Goal: Navigation & Orientation: Go to known website

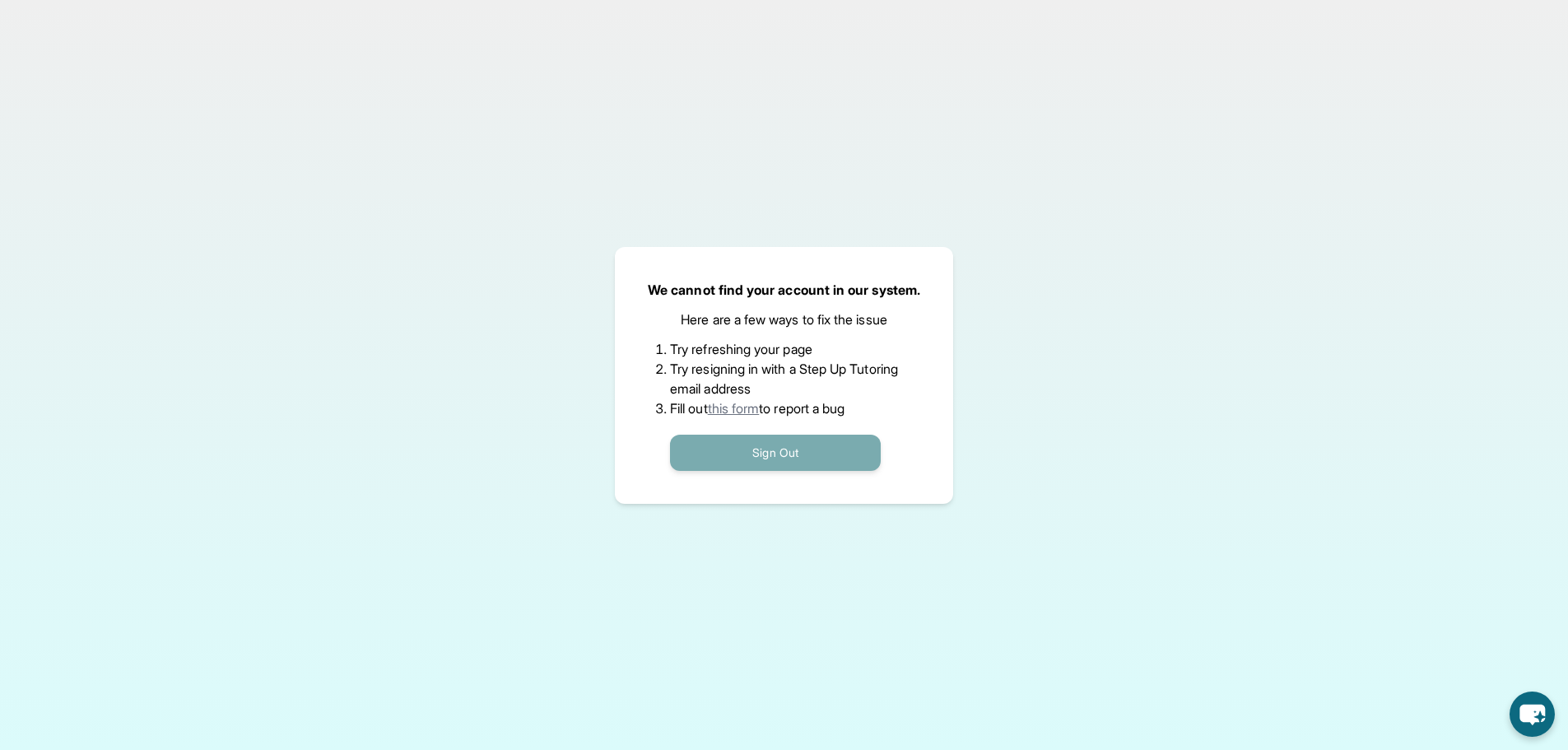
click at [820, 454] on button "Sign Out" at bounding box center [775, 452] width 210 height 36
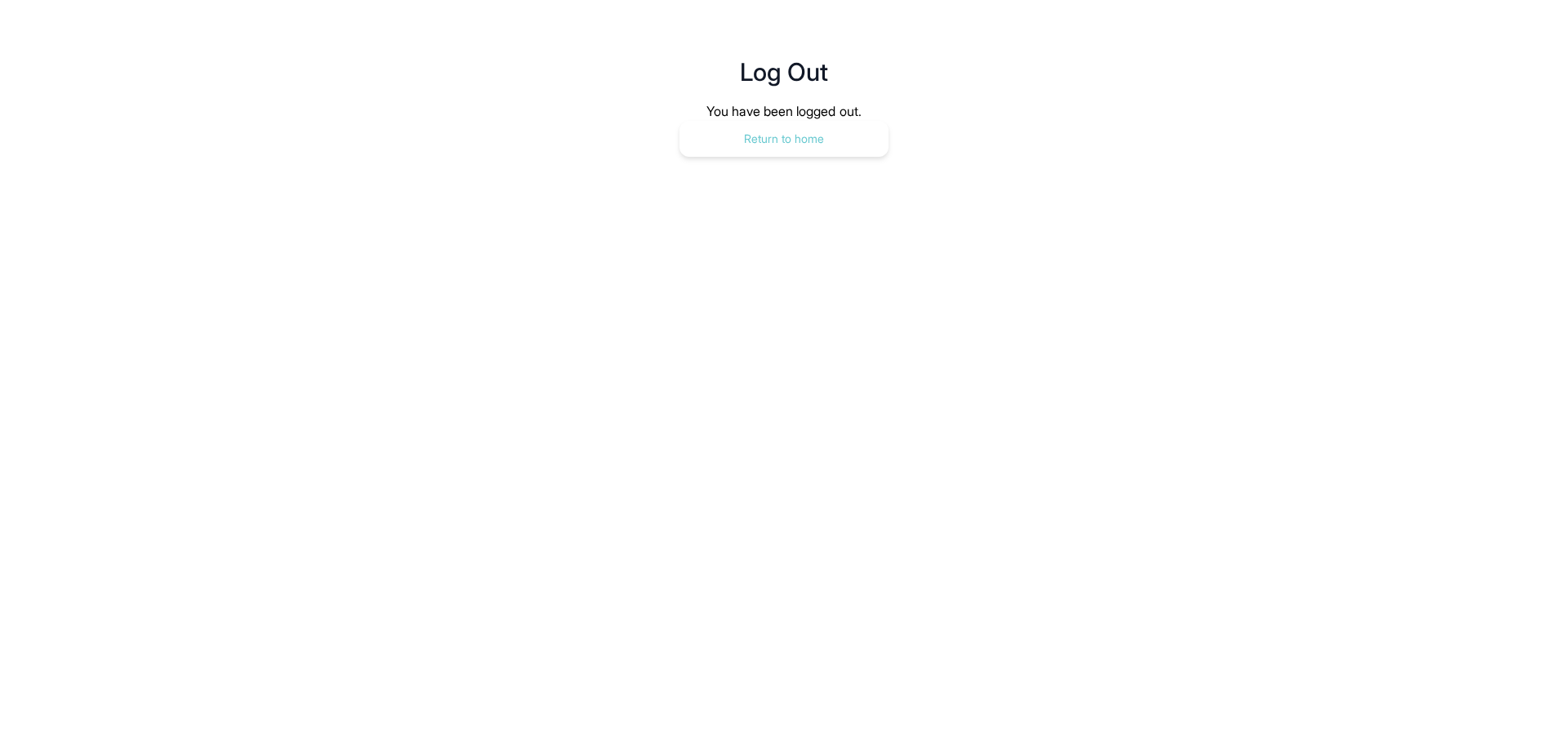
click at [850, 129] on button "Return to home" at bounding box center [784, 139] width 209 height 36
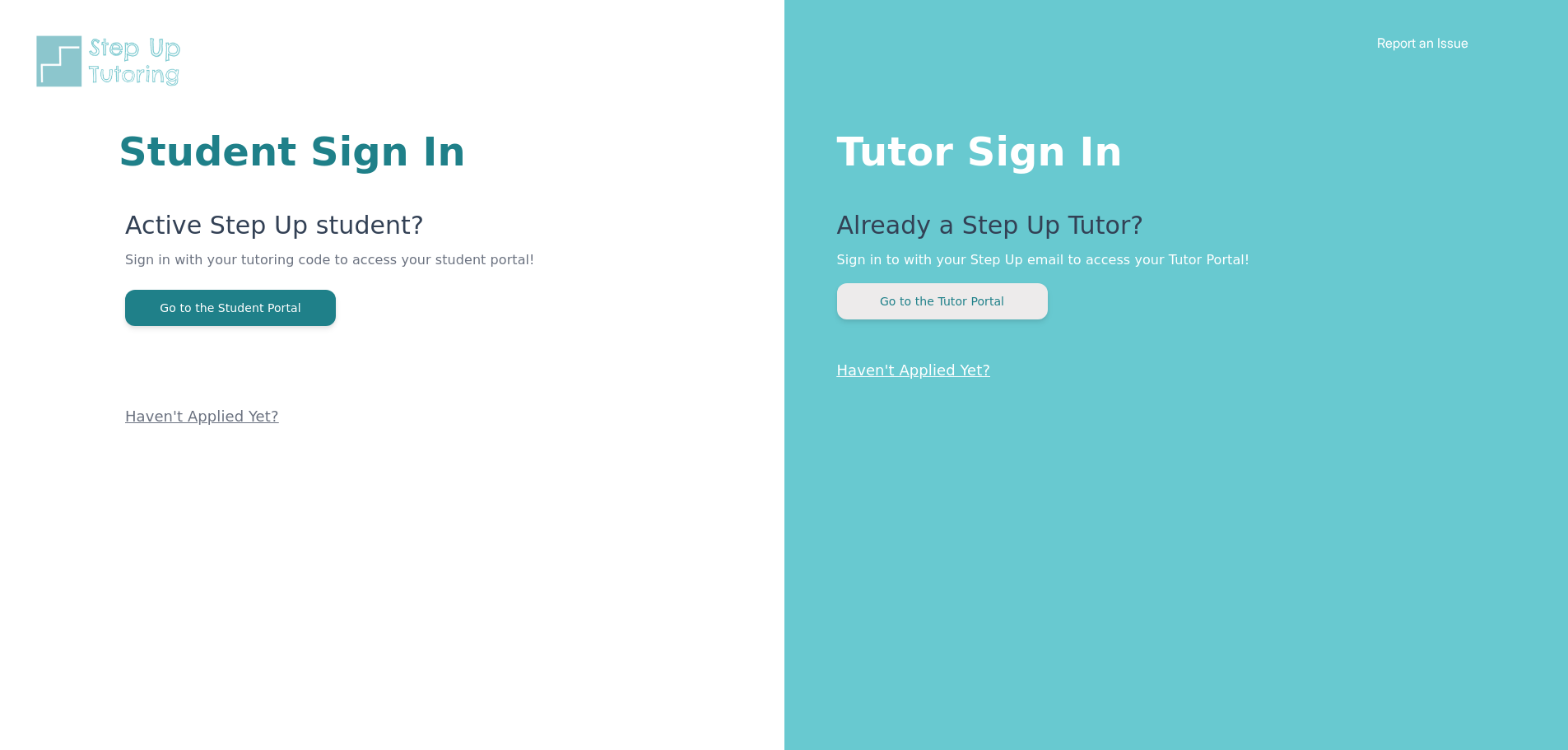
click at [888, 303] on button "Go to the Tutor Portal" at bounding box center [942, 301] width 210 height 36
